Goal: Information Seeking & Learning: Learn about a topic

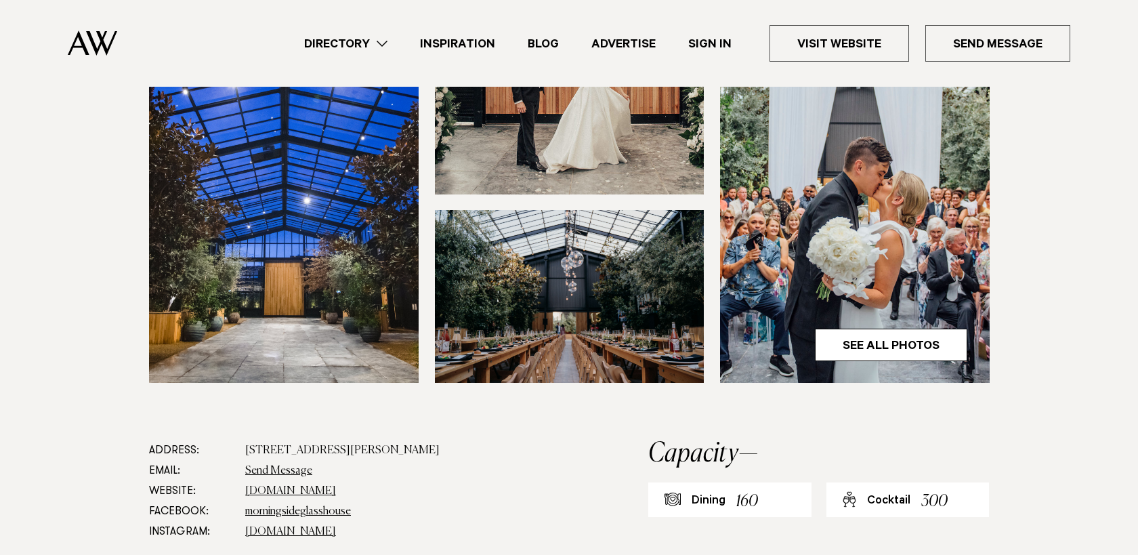
scroll to position [431, 0]
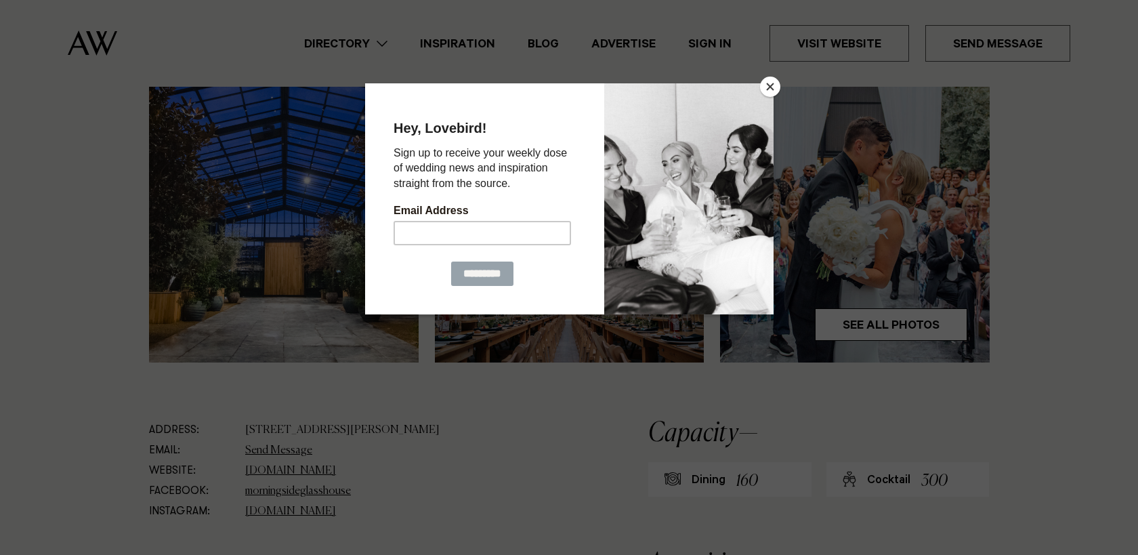
click at [771, 83] on button "Close" at bounding box center [770, 87] width 20 height 20
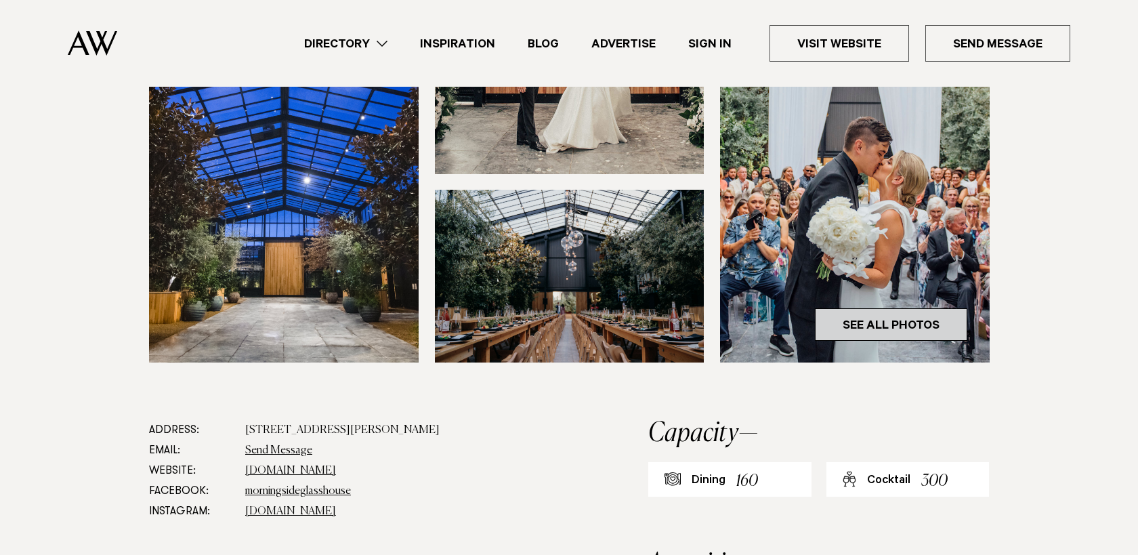
click at [878, 311] on link "See All Photos" at bounding box center [891, 324] width 152 height 33
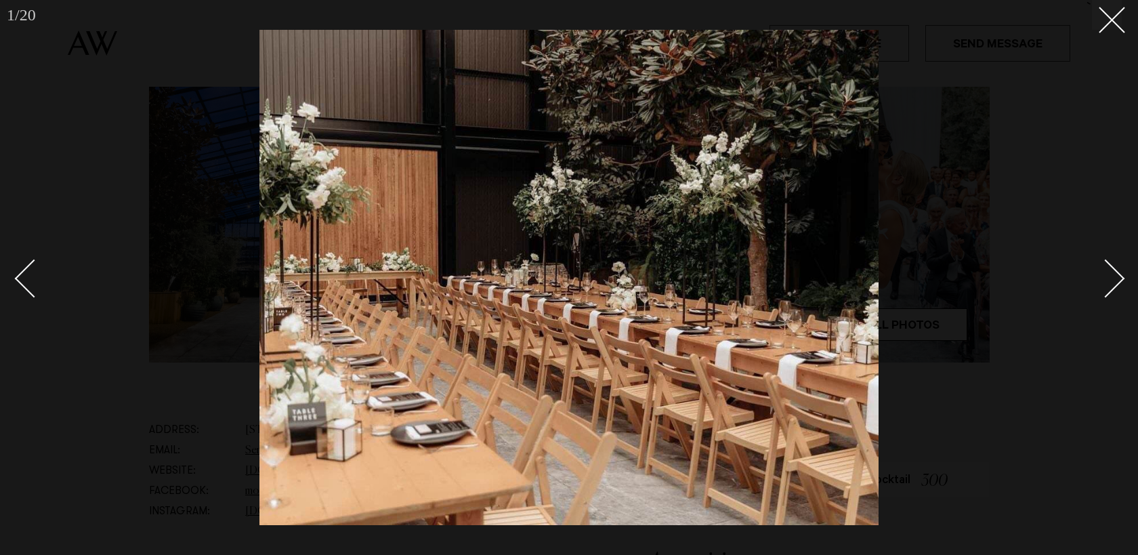
click at [1099, 272] on div "Next slide" at bounding box center [1105, 278] width 39 height 39
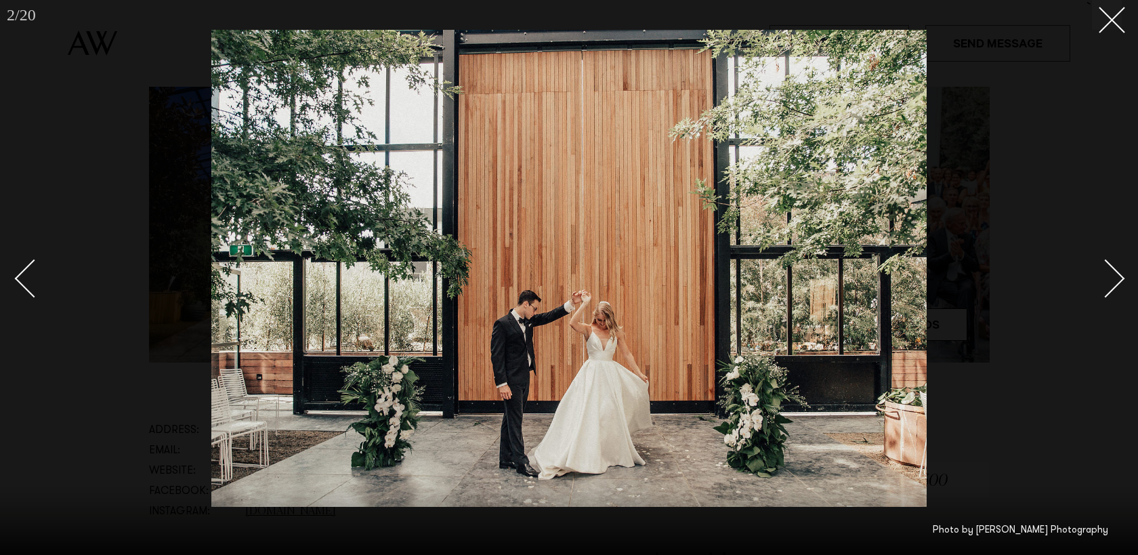
click at [1106, 282] on div "Next slide" at bounding box center [1105, 278] width 39 height 39
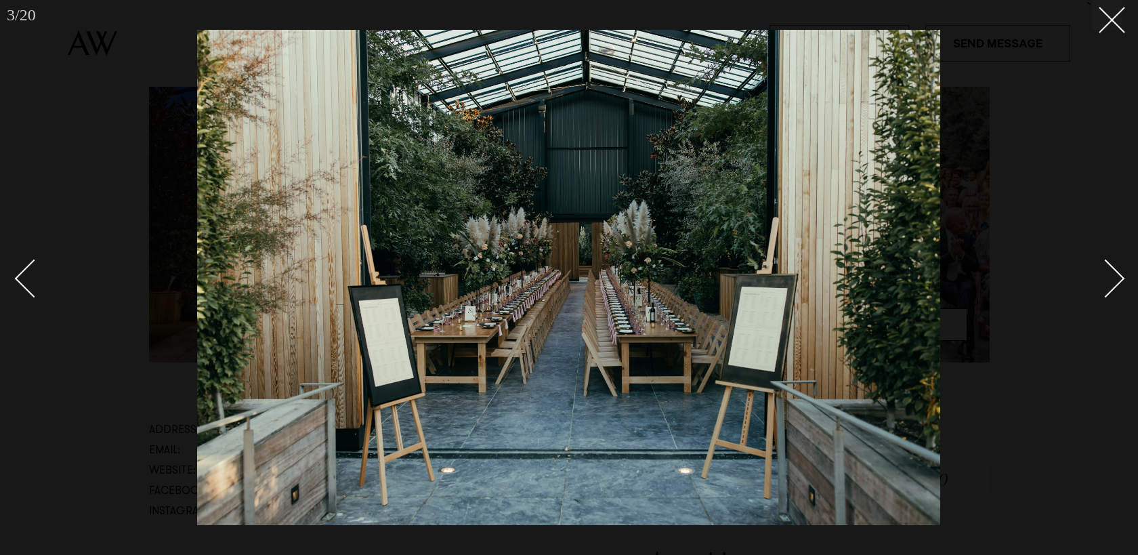
click at [1116, 290] on link at bounding box center [1097, 278] width 47 height 68
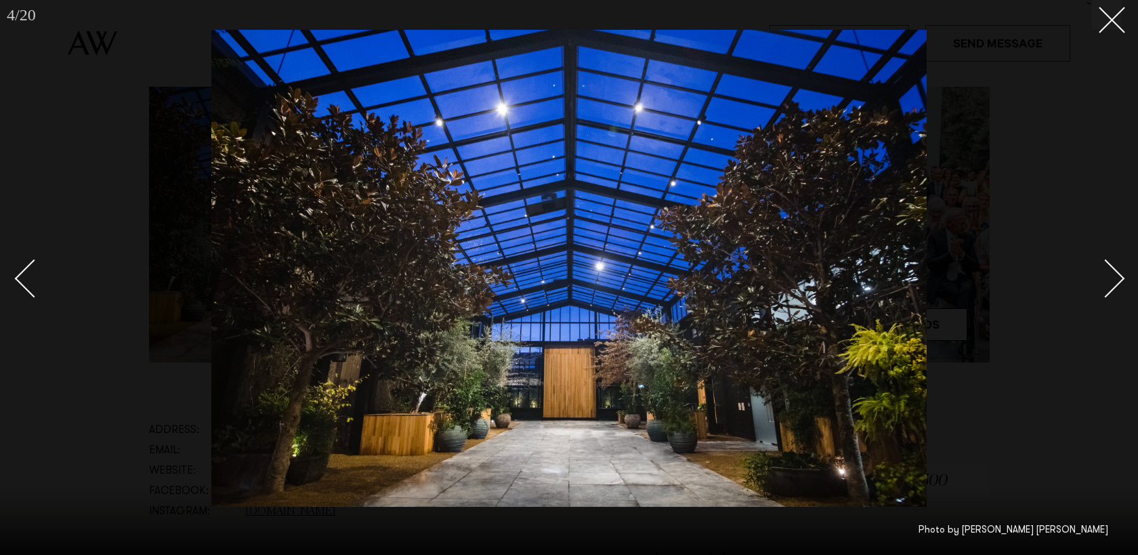
click at [1116, 290] on link at bounding box center [1097, 278] width 47 height 68
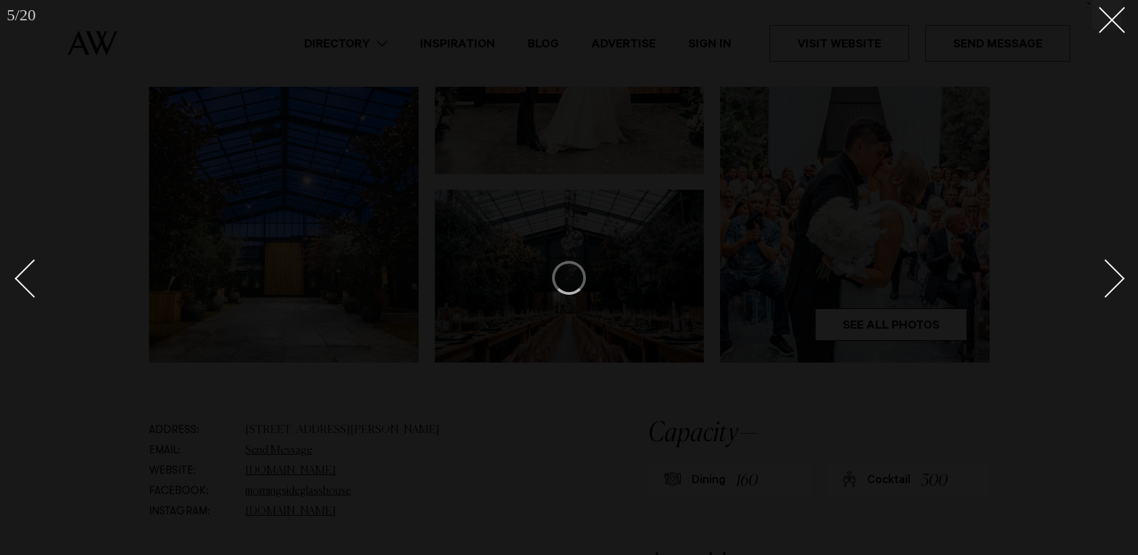
click at [1116, 290] on link at bounding box center [1097, 278] width 47 height 68
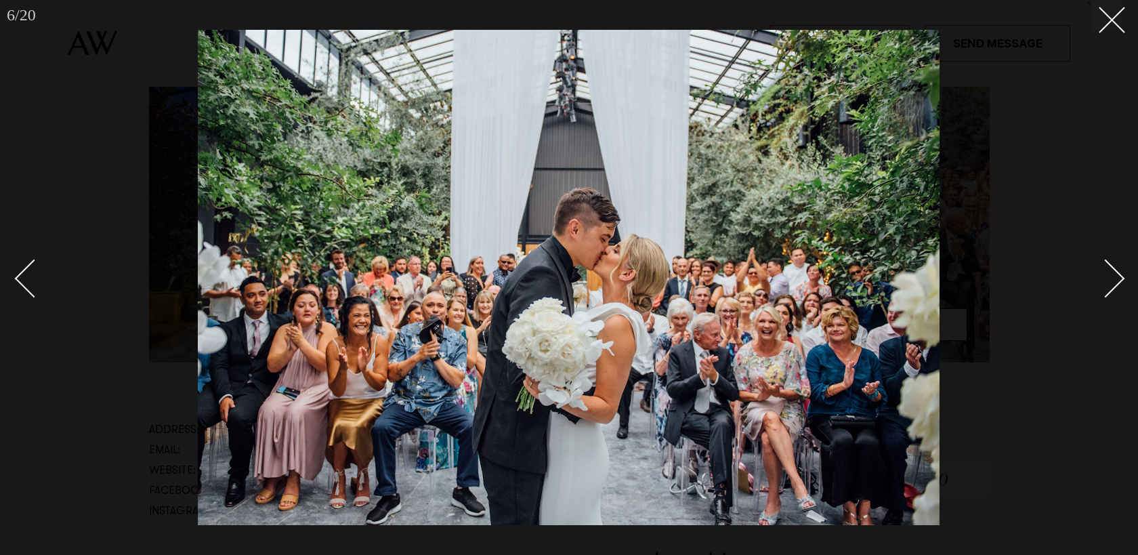
click at [1116, 293] on link at bounding box center [1097, 278] width 47 height 68
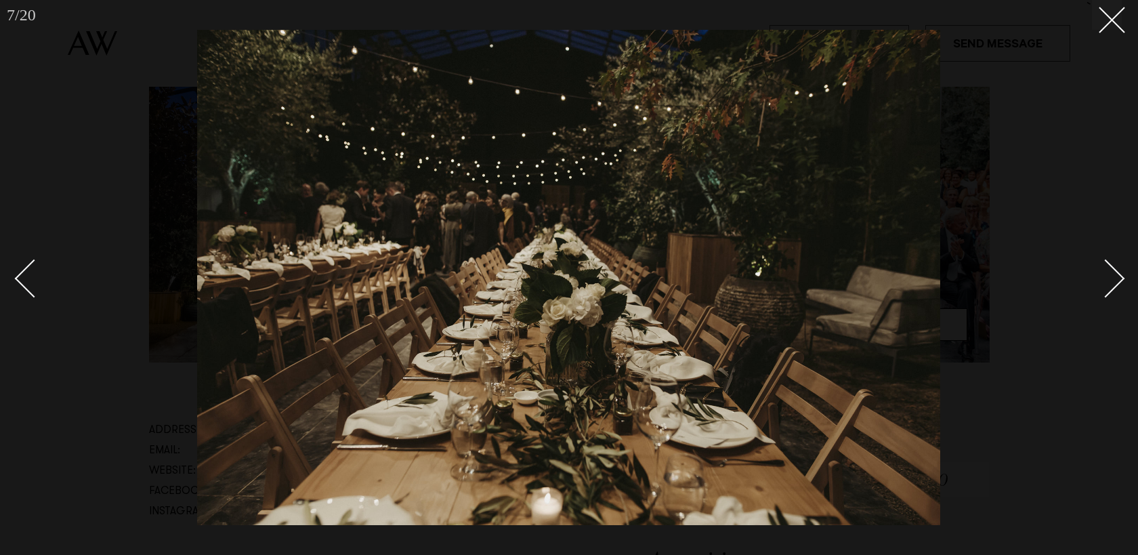
click at [1116, 293] on link at bounding box center [1097, 278] width 47 height 68
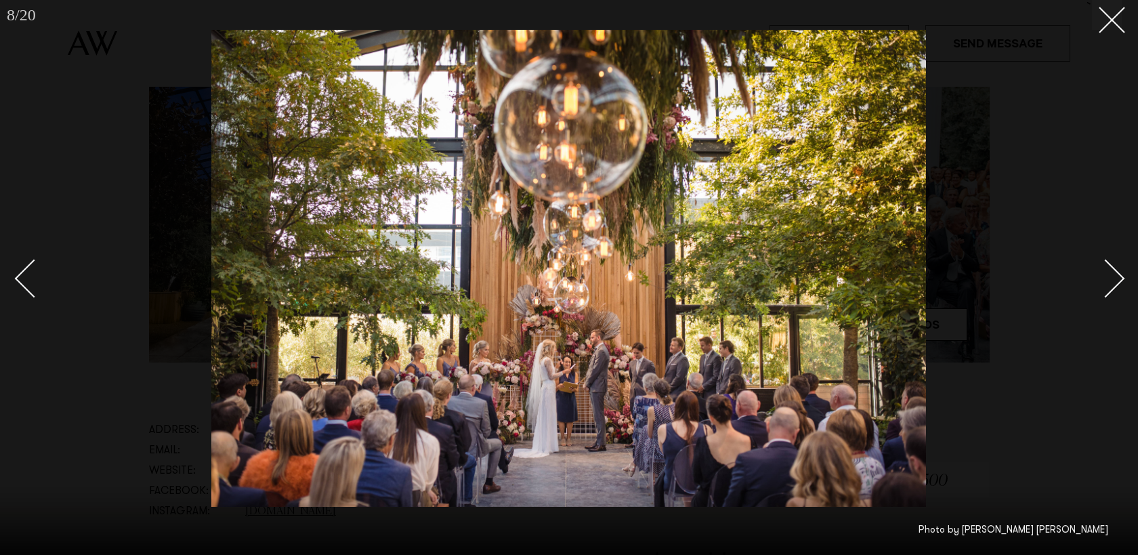
click at [1117, 289] on link at bounding box center [1097, 278] width 47 height 68
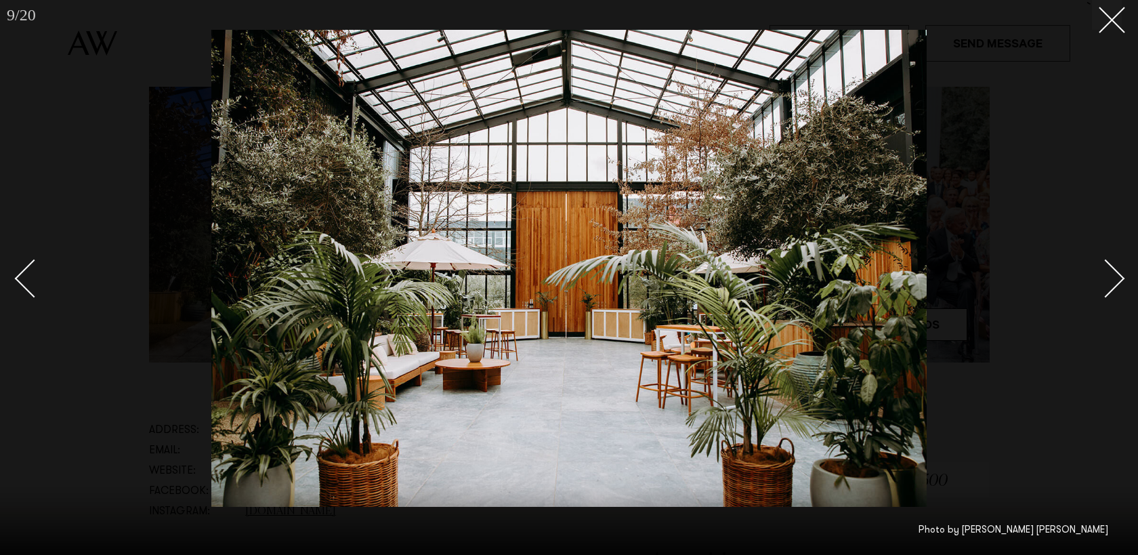
click at [1117, 289] on link at bounding box center [1097, 278] width 47 height 68
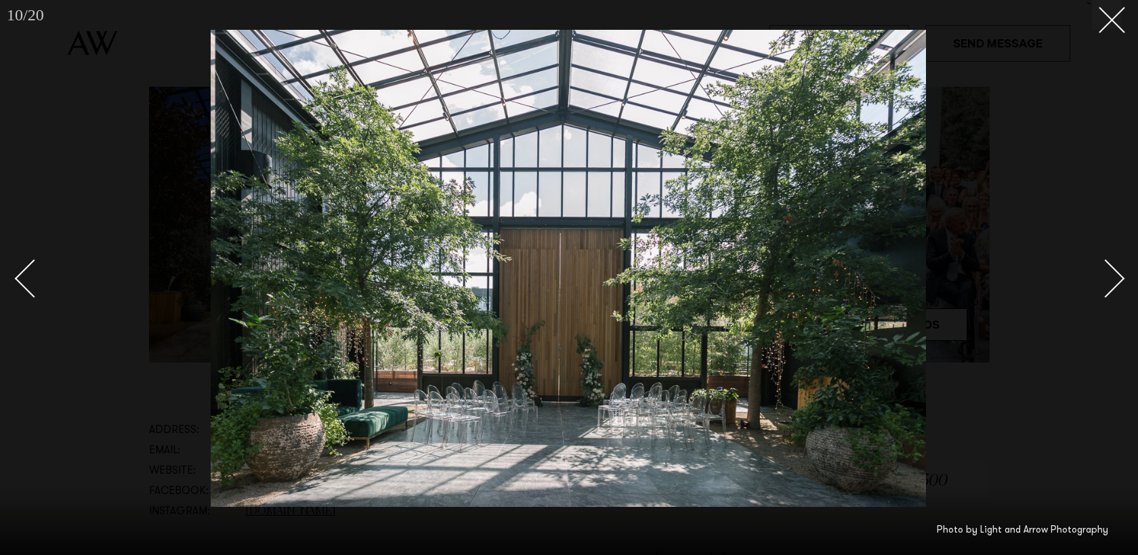
click at [1046, 337] on div at bounding box center [569, 277] width 1138 height 555
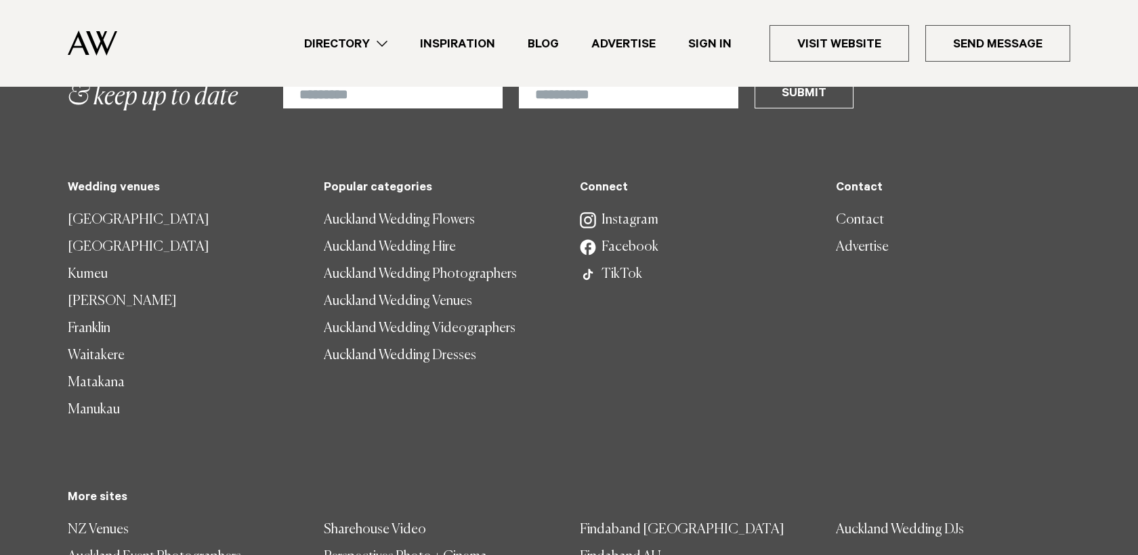
scroll to position [3017, 0]
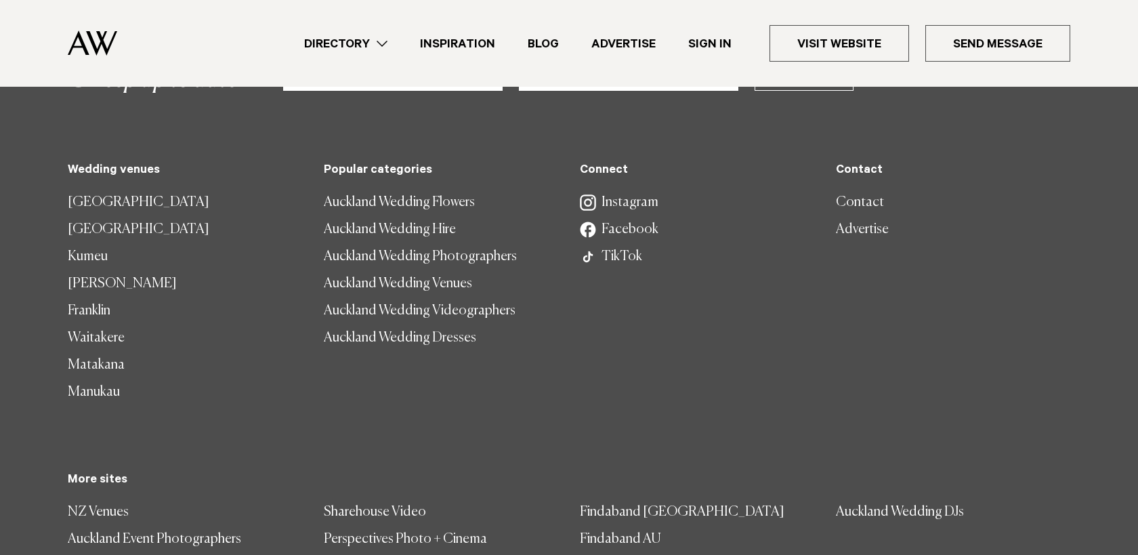
click at [626, 189] on link "Instagram" at bounding box center [697, 202] width 234 height 27
